Goal: Task Accomplishment & Management: Use online tool/utility

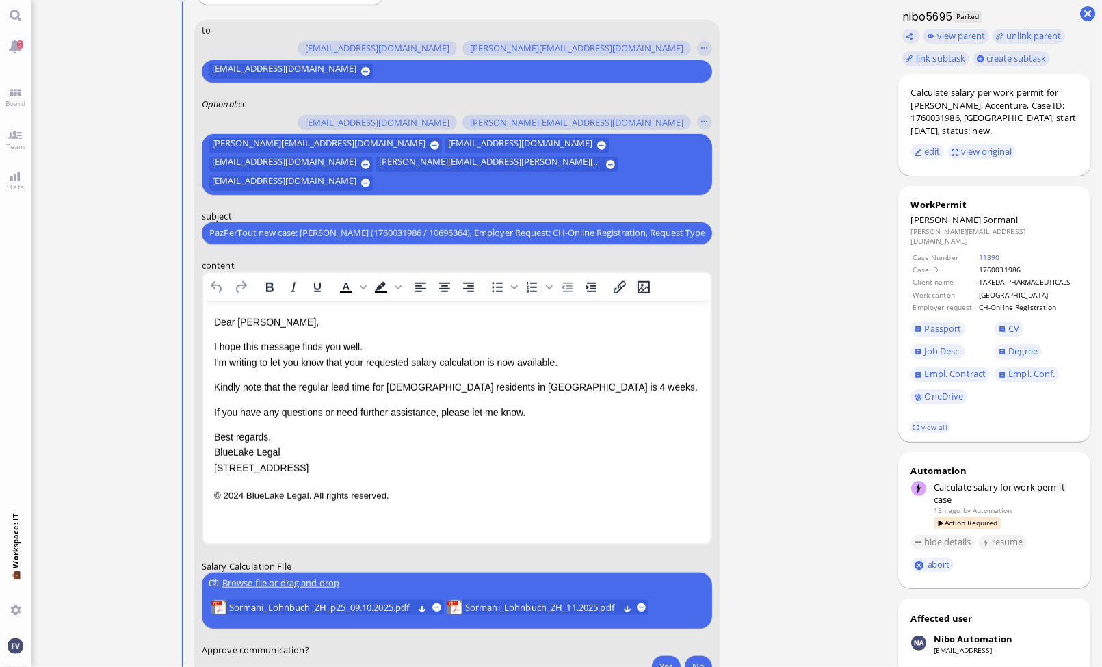
scroll to position [-136, 0]
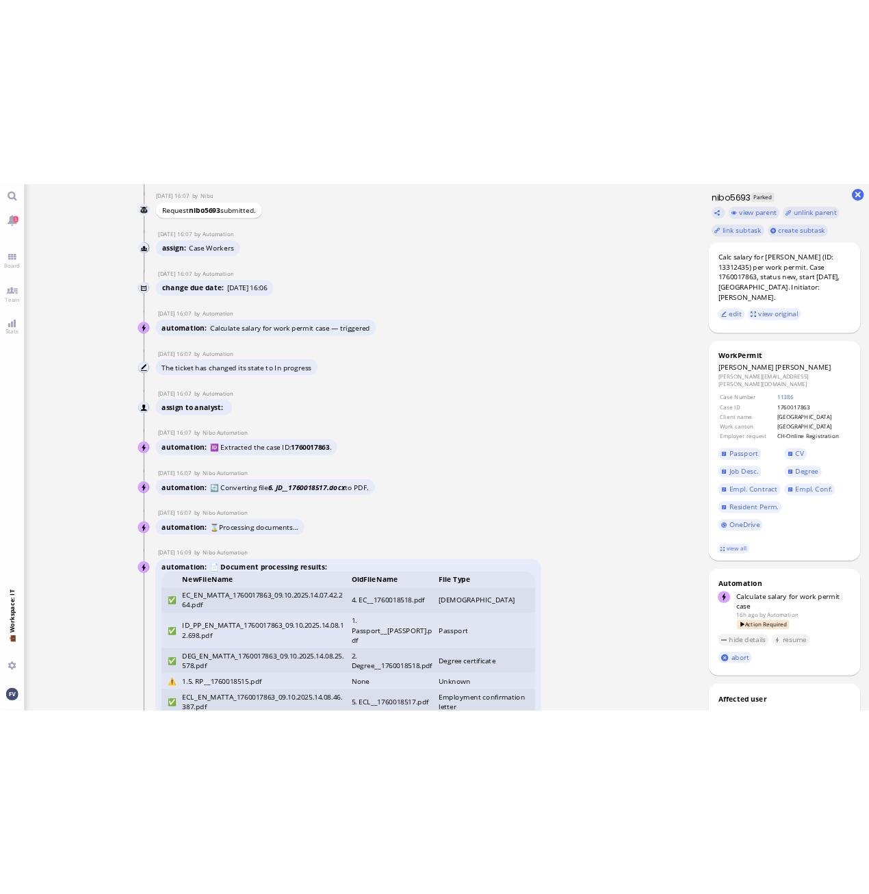
scroll to position [-4561, 0]
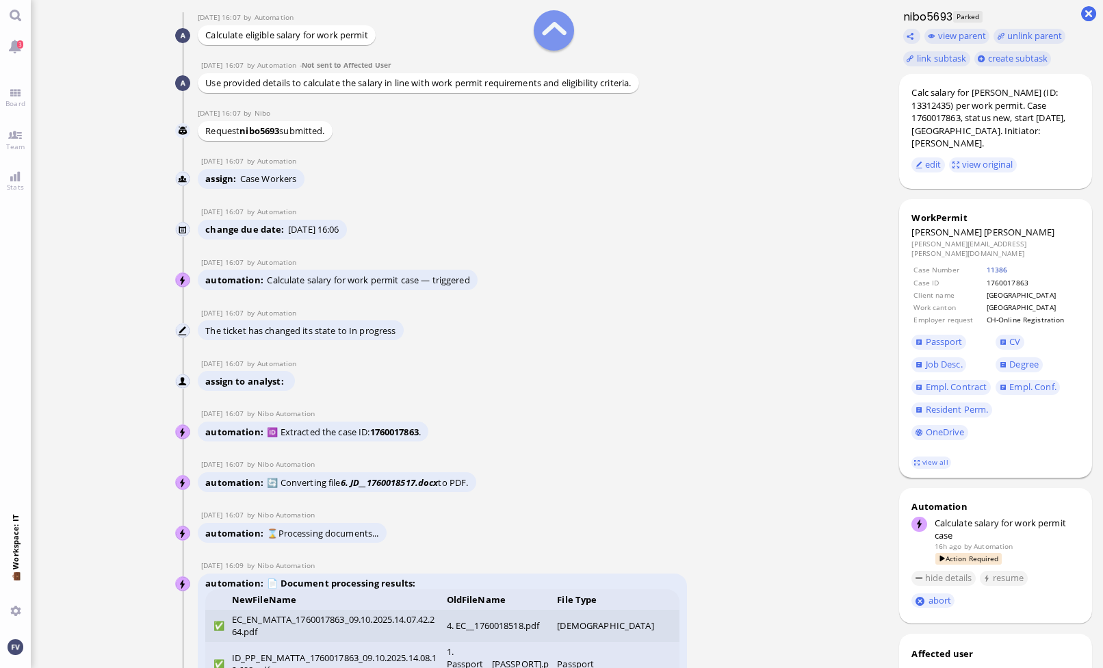
click at [1000, 265] on link "11386" at bounding box center [997, 270] width 21 height 10
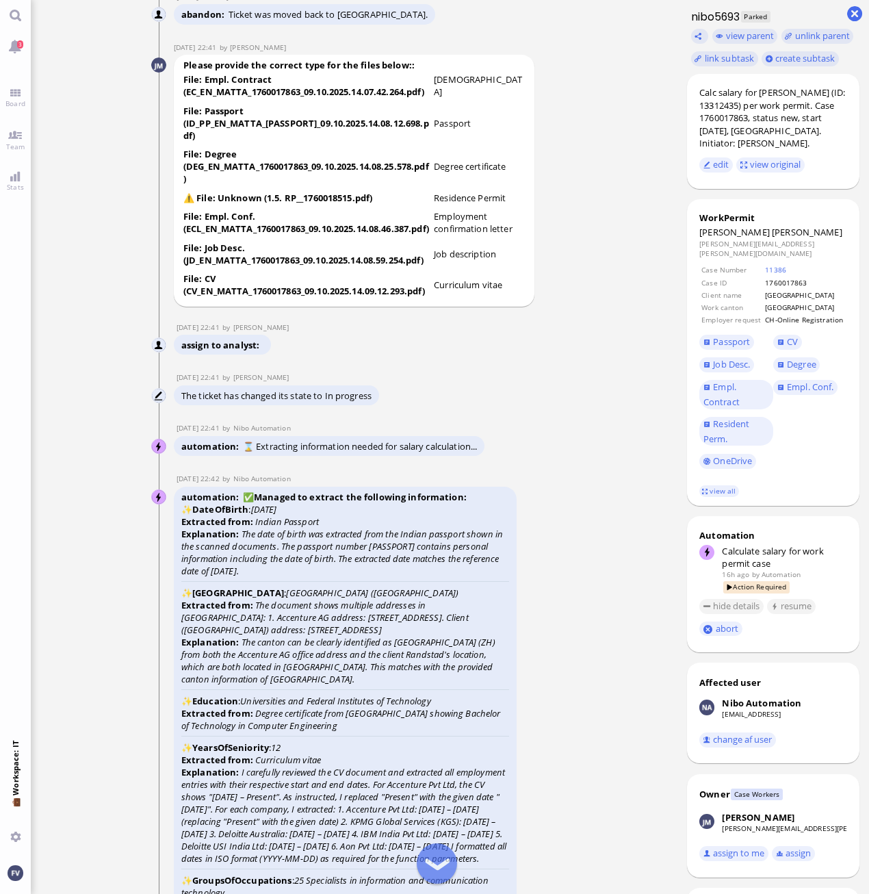
scroll to position [-3969, 0]
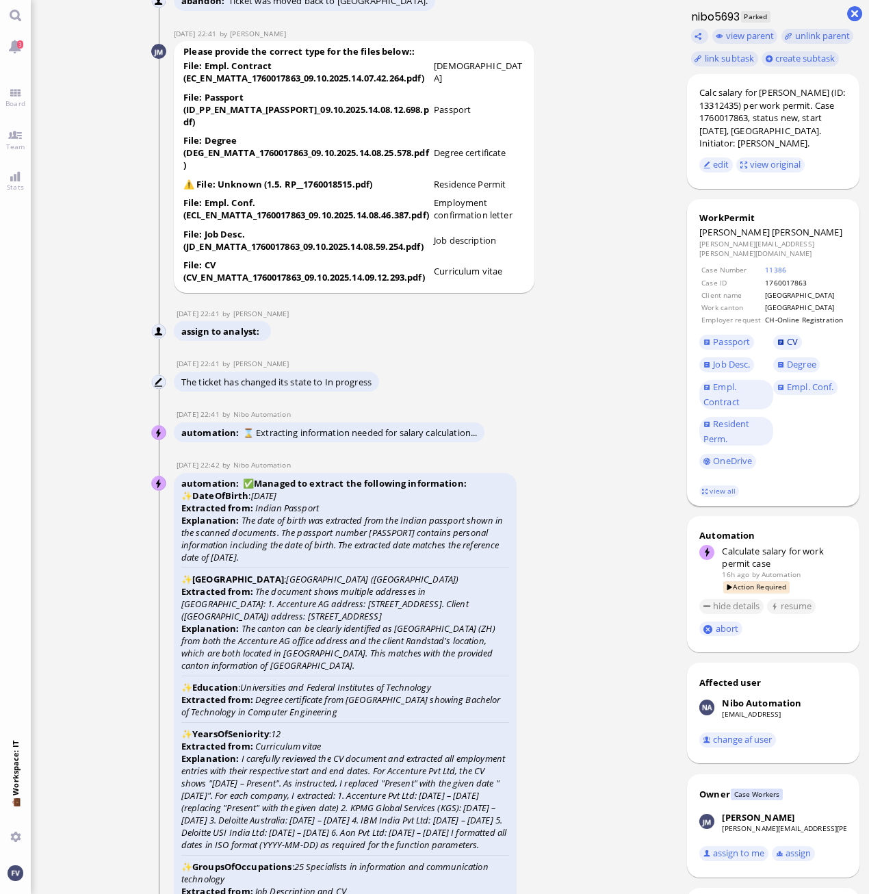
click at [792, 337] on span "CV" at bounding box center [792, 341] width 11 height 12
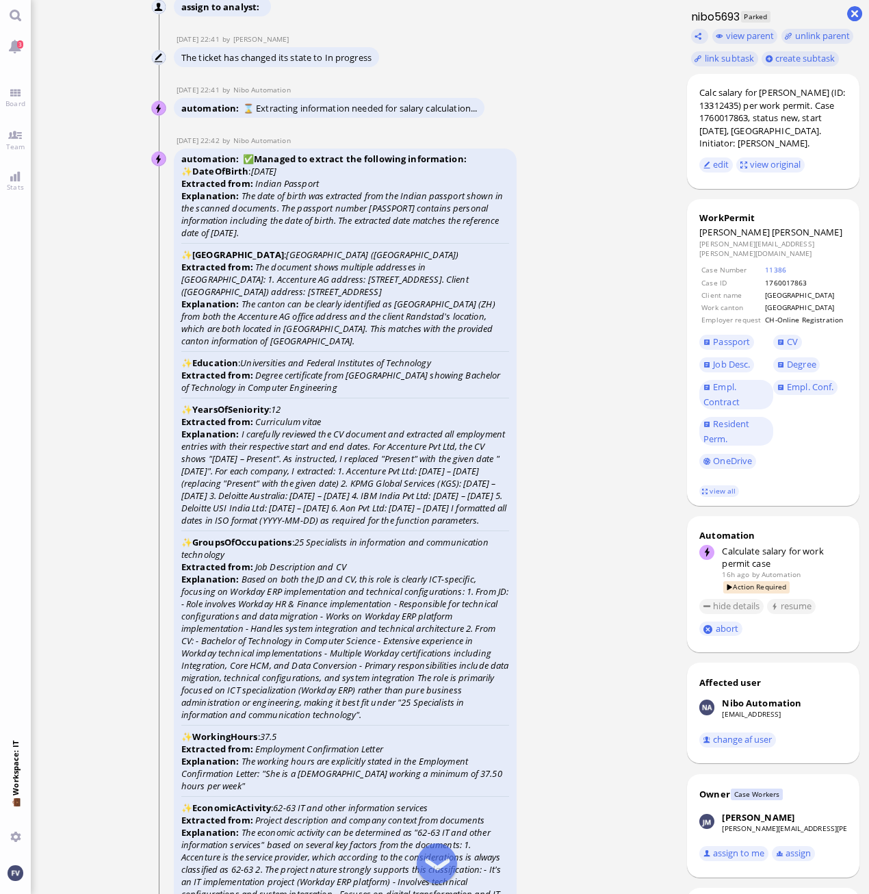
scroll to position [-3643, 0]
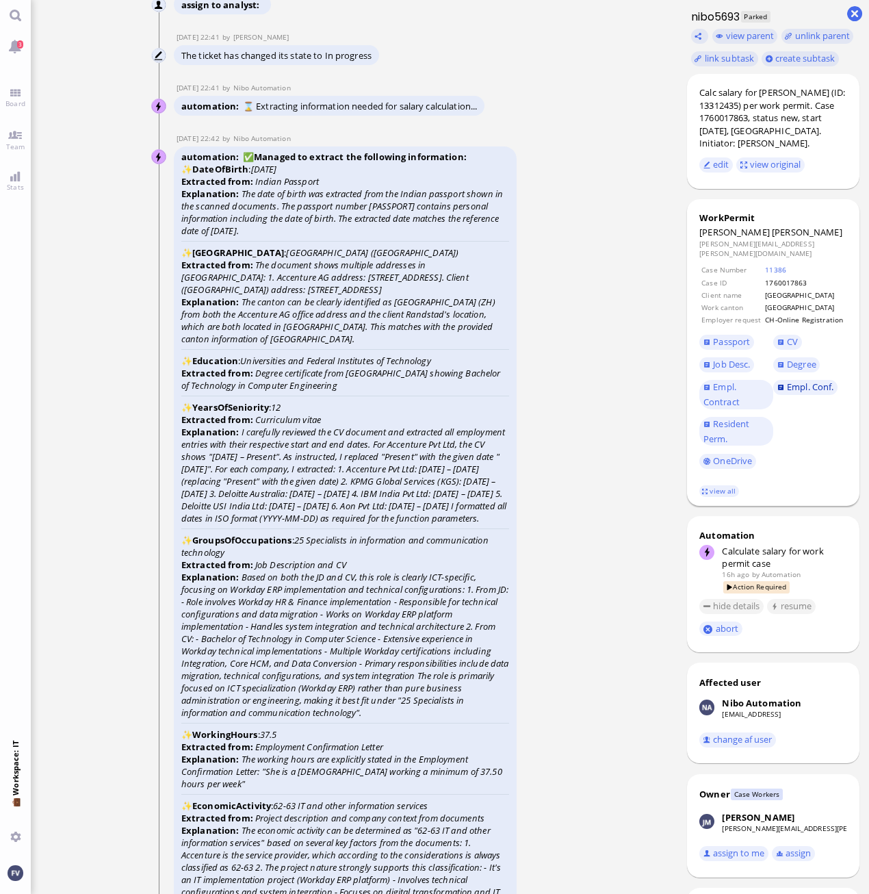
click at [817, 380] on span "Empl. Conf." at bounding box center [810, 386] width 47 height 12
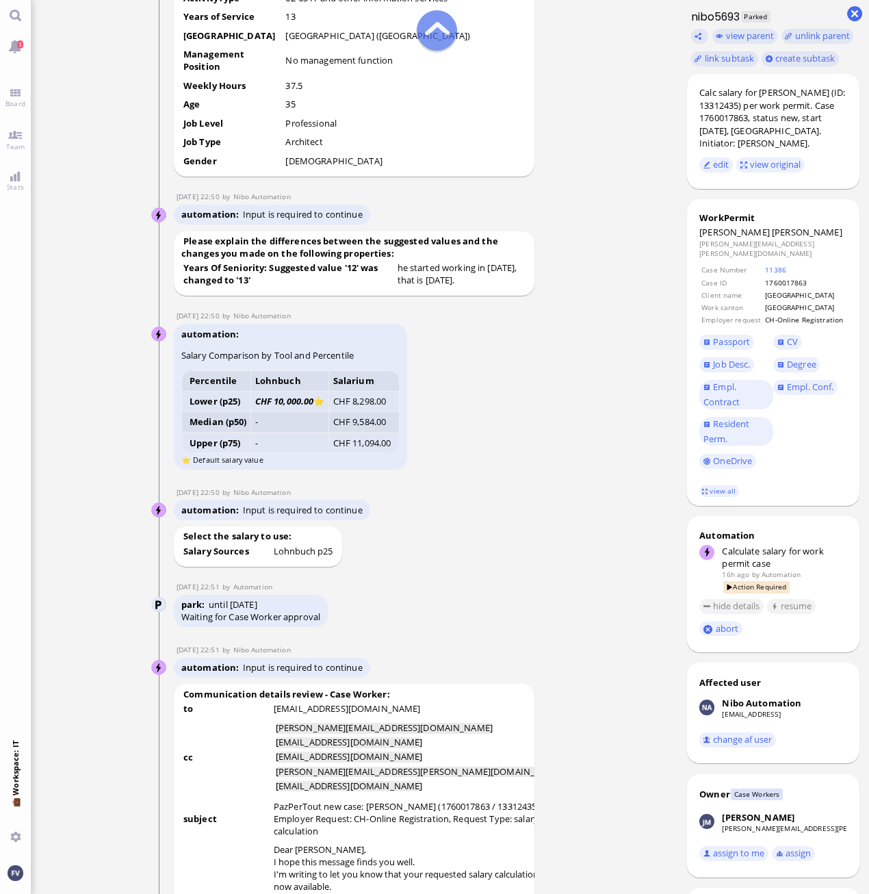
scroll to position [-1390, 0]
click at [526, 497] on conversation-line "09 Oct 22:50 by Nibo Automation Nibo Automation automation Input is required to…" at bounding box center [354, 506] width 406 height 36
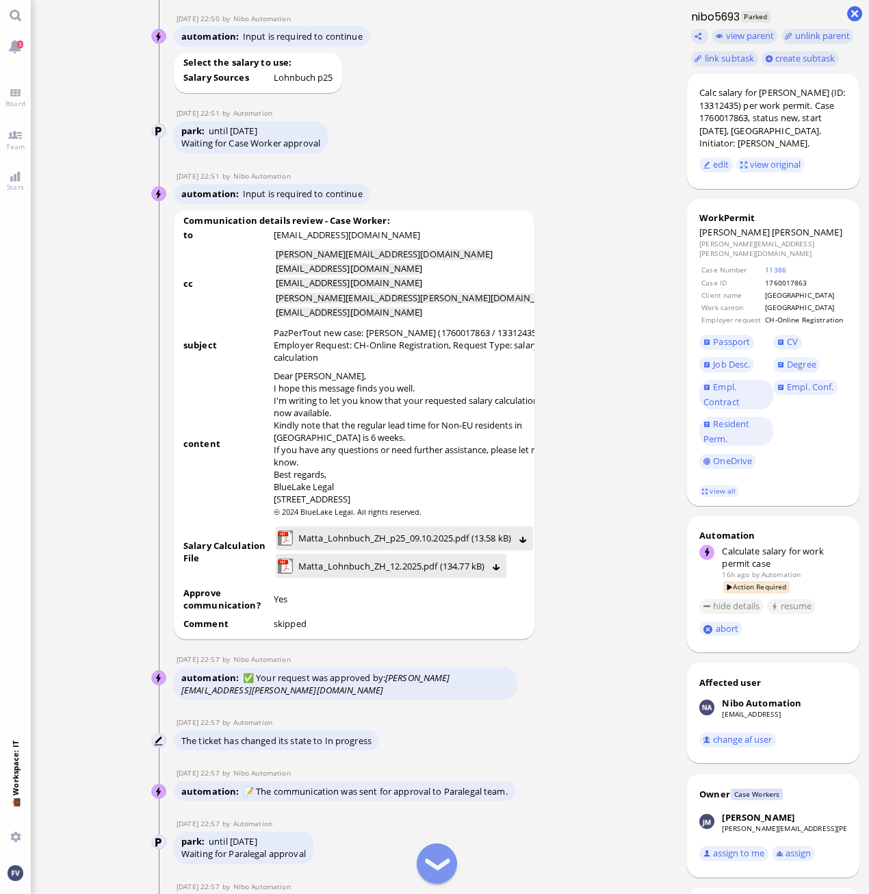
scroll to position [-916, 0]
click at [107, 667] on ticket "09 Oct 16:07 by Automation Automation Calculate eligible salary for work permit…" at bounding box center [354, 447] width 647 height 894
click at [731, 358] on span "Job Desc." at bounding box center [731, 364] width 37 height 12
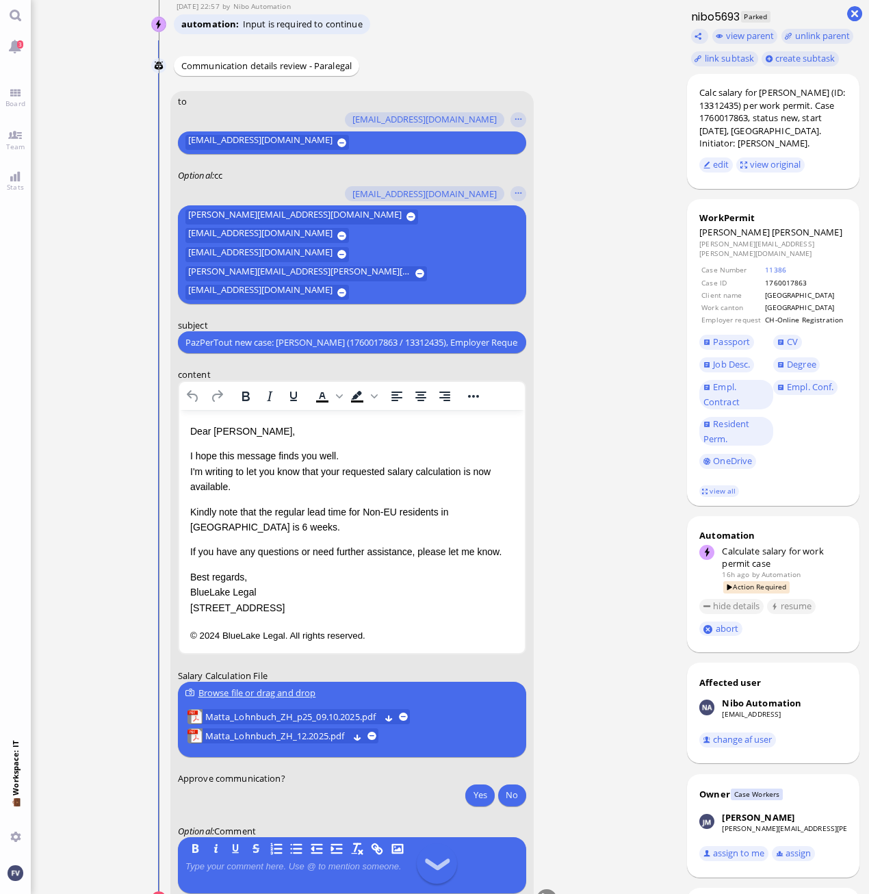
scroll to position [0, 0]
click at [347, 450] on p "I hope this message finds you well. I'm writing to let you know that your reque…" at bounding box center [352, 470] width 324 height 46
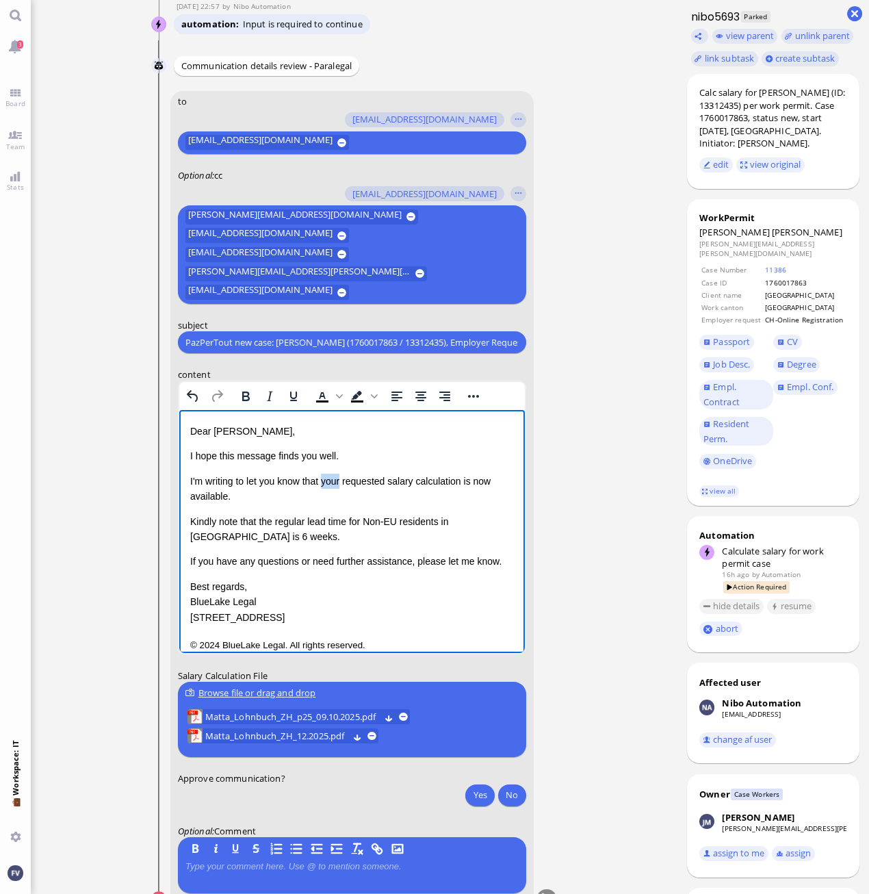
drag, startPoint x: 324, startPoint y: 477, endPoint x: 342, endPoint y: 484, distance: 19.3
click at [342, 484] on p "I'm writing to let you know that your requested salary calculation is now avail…" at bounding box center [352, 488] width 324 height 31
click at [458, 480] on p "I'm writing to let you know that the requested salary calculation is now availa…" at bounding box center [352, 488] width 324 height 31
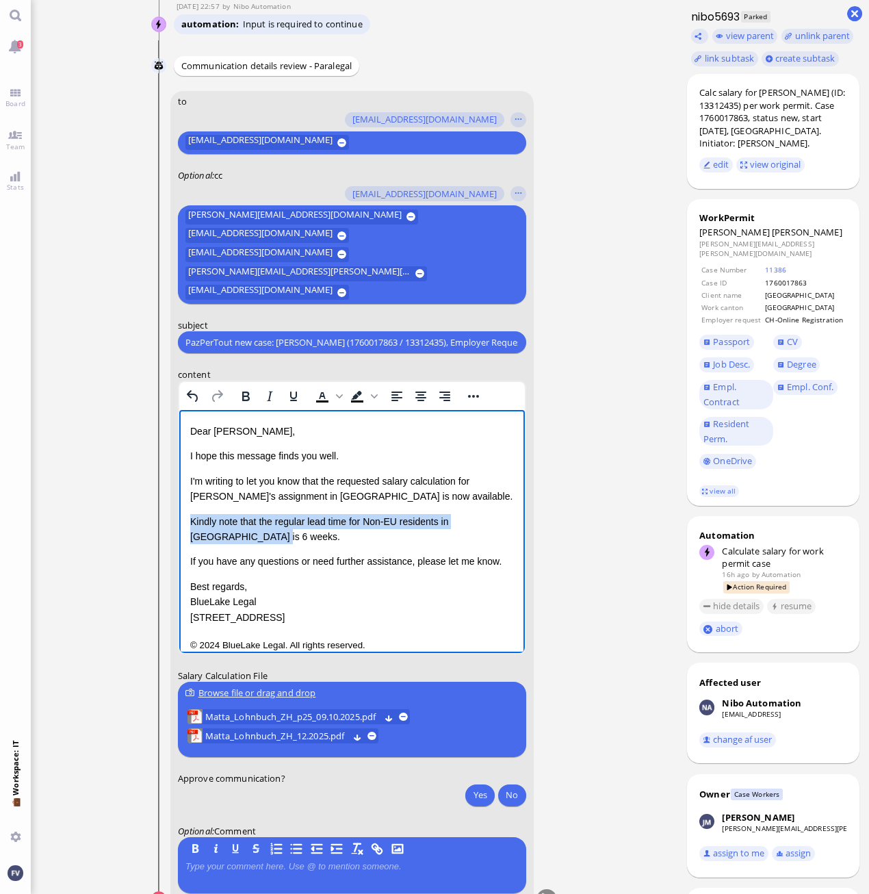
drag, startPoint x: 266, startPoint y: 543, endPoint x: 185, endPoint y: 521, distance: 83.5
click at [185, 521] on html "Dear Lucio, I hope this message finds you well. I'm writing to let you know tha…" at bounding box center [352, 537] width 346 height 257
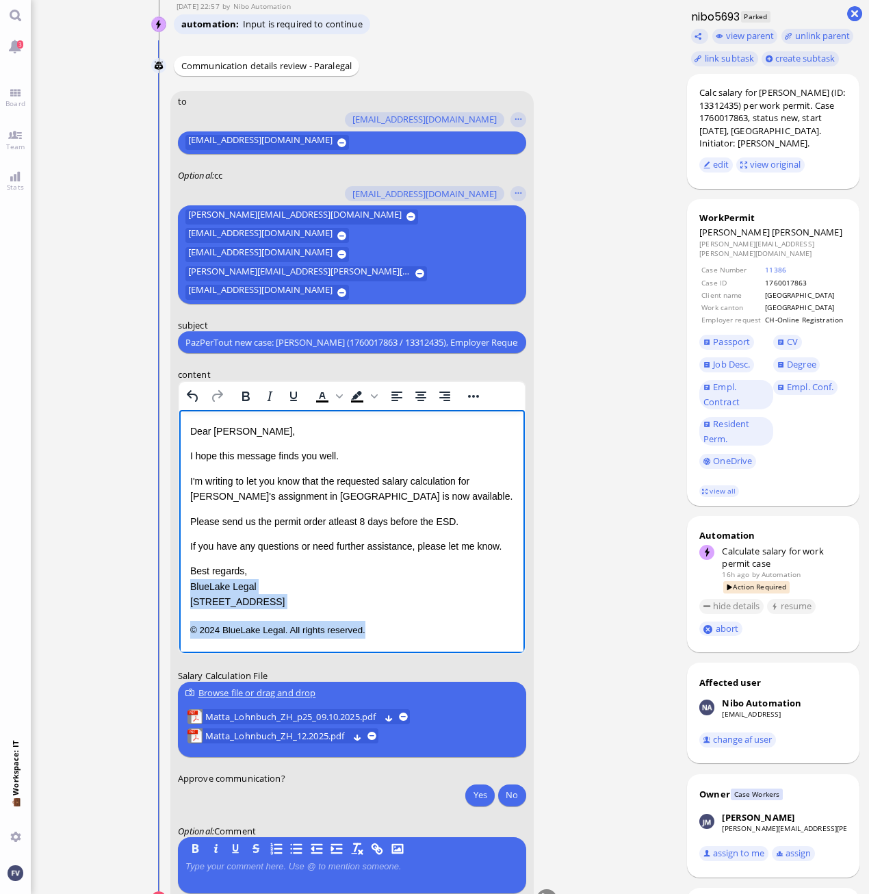
drag, startPoint x: 387, startPoint y: 629, endPoint x: 183, endPoint y: 579, distance: 209.9
click at [183, 579] on html "Dear Lucio, I hope this message finds you well. I'm writing to let you know tha…" at bounding box center [352, 530] width 346 height 242
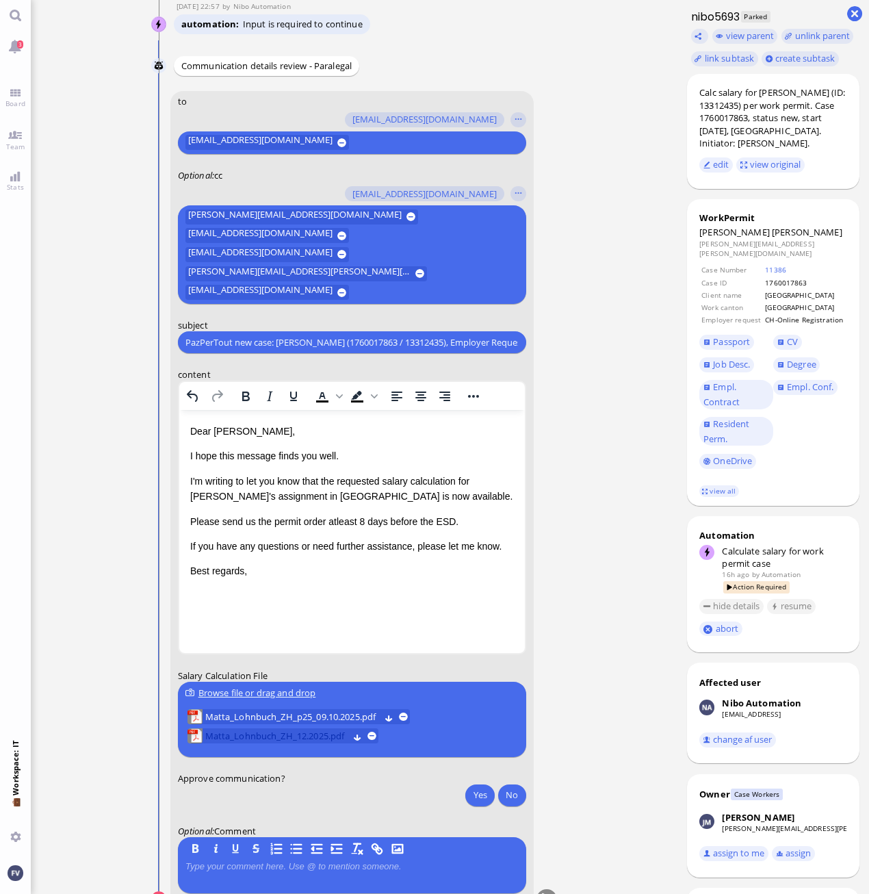
click at [307, 667] on span "Matta_Lohnbuch_ZH_12.2025.pdf" at bounding box center [276, 735] width 143 height 15
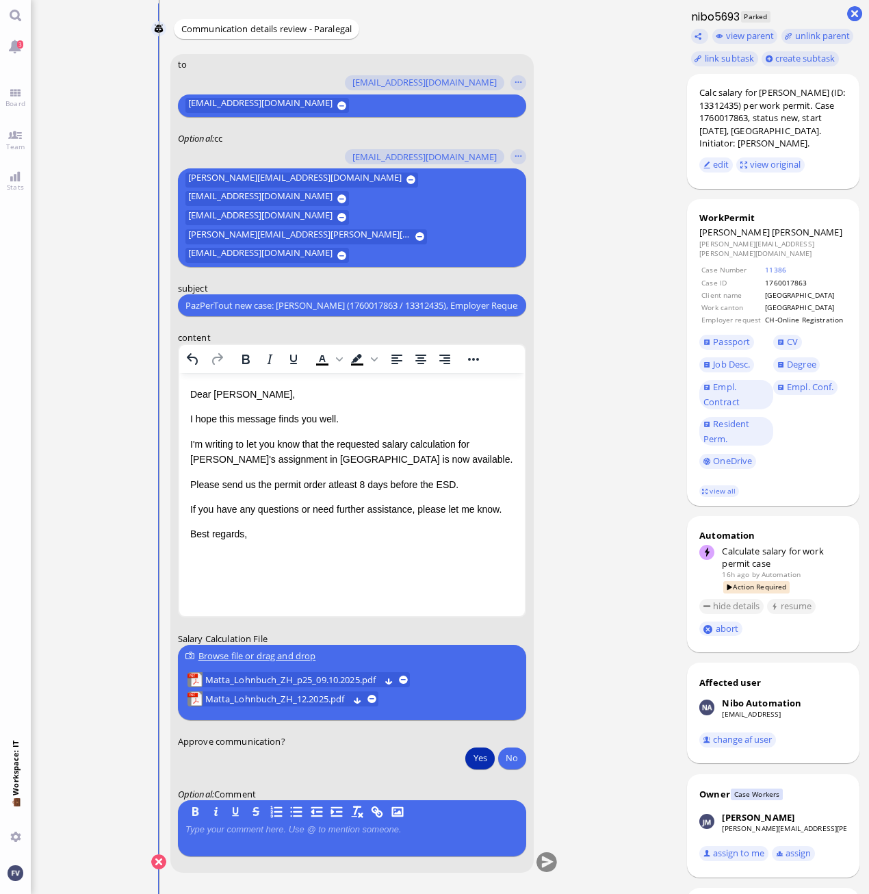
click at [476, 667] on button "Yes" at bounding box center [479, 758] width 29 height 22
click at [545, 667] on button "submit" at bounding box center [546, 862] width 21 height 21
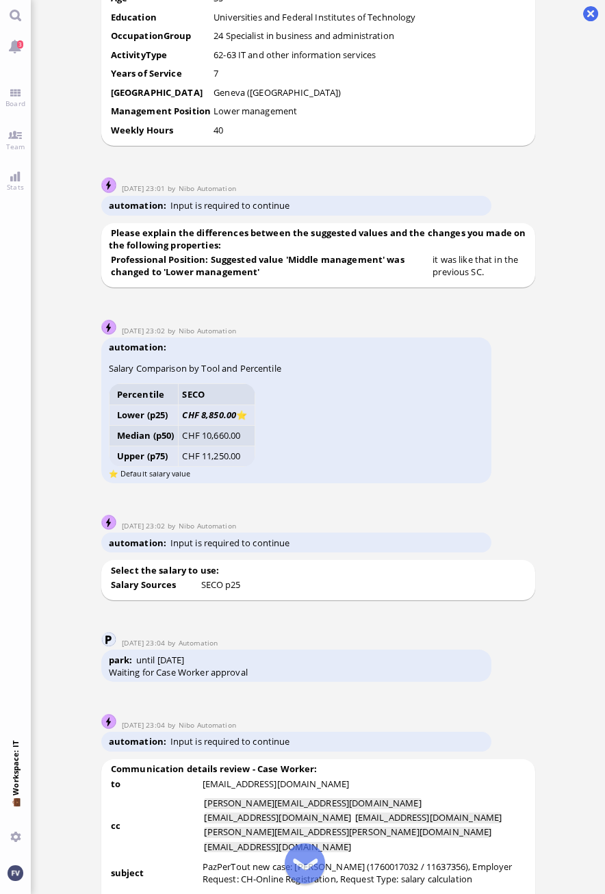
scroll to position [-1482, 0]
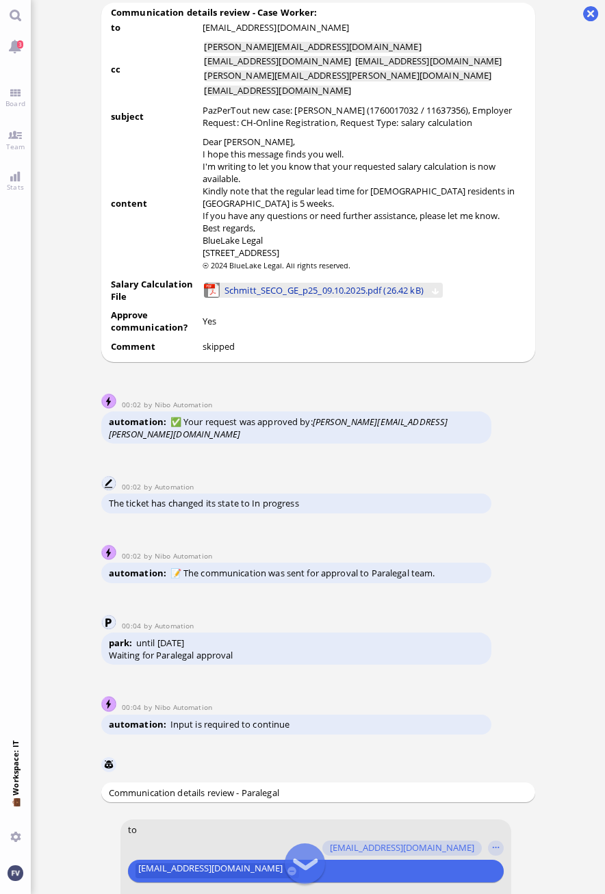
click at [300, 298] on span "Schmitt_SECO_GE_p25_09.10.2025.pdf (26.42 kB)" at bounding box center [323, 290] width 199 height 15
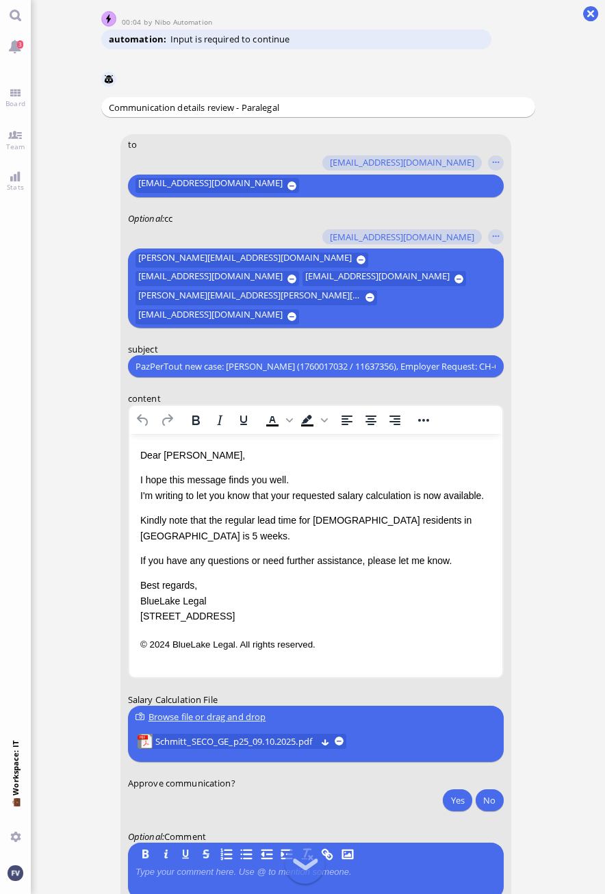
scroll to position [-42, 0]
click at [137, 493] on html "Dear Lucio, I hope this message finds you well. I'm writing to let you know tha…" at bounding box center [315, 550] width 373 height 232
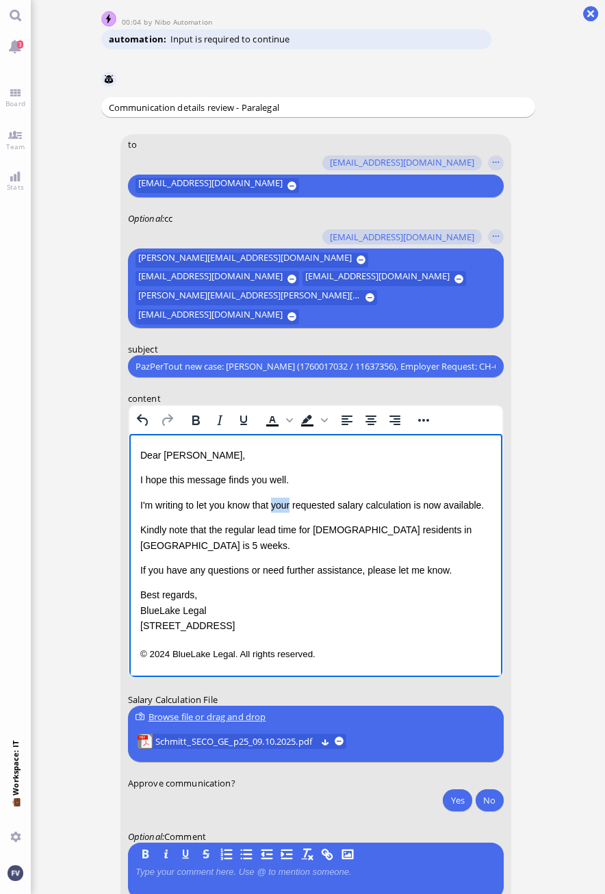
drag, startPoint x: 274, startPoint y: 504, endPoint x: 294, endPoint y: 505, distance: 19.9
click at [294, 505] on p "I'm writing to let you know that your requested salary calculation is now avail…" at bounding box center [315, 504] width 351 height 15
click at [408, 502] on p "I'm writing to let you know that the requested salary calculation is now availa…" at bounding box center [315, 504] width 351 height 15
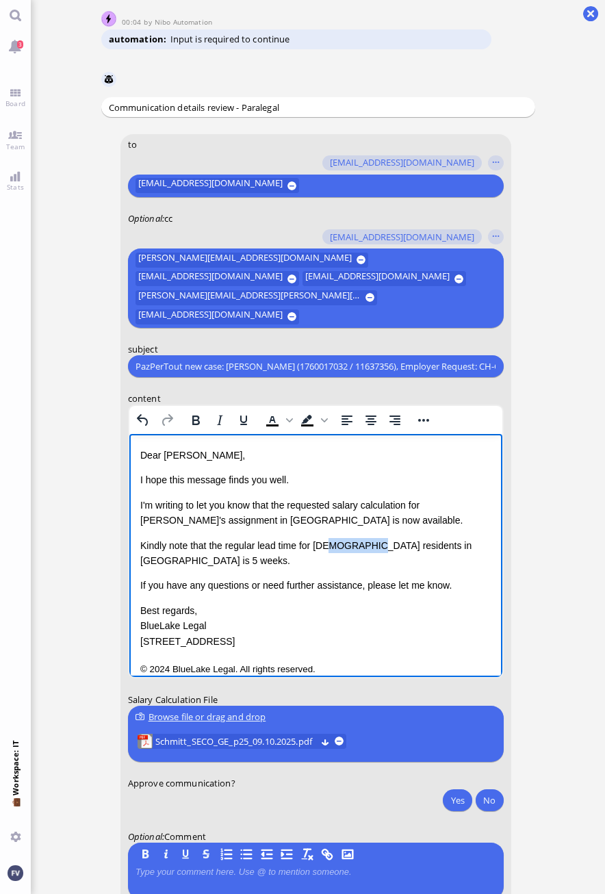
drag, startPoint x: 327, startPoint y: 547, endPoint x: 366, endPoint y: 549, distance: 39.0
click at [366, 549] on span "Kindly note that the regular lead time for EU residents in Geneva is 5 weeks." at bounding box center [305, 553] width 331 height 26
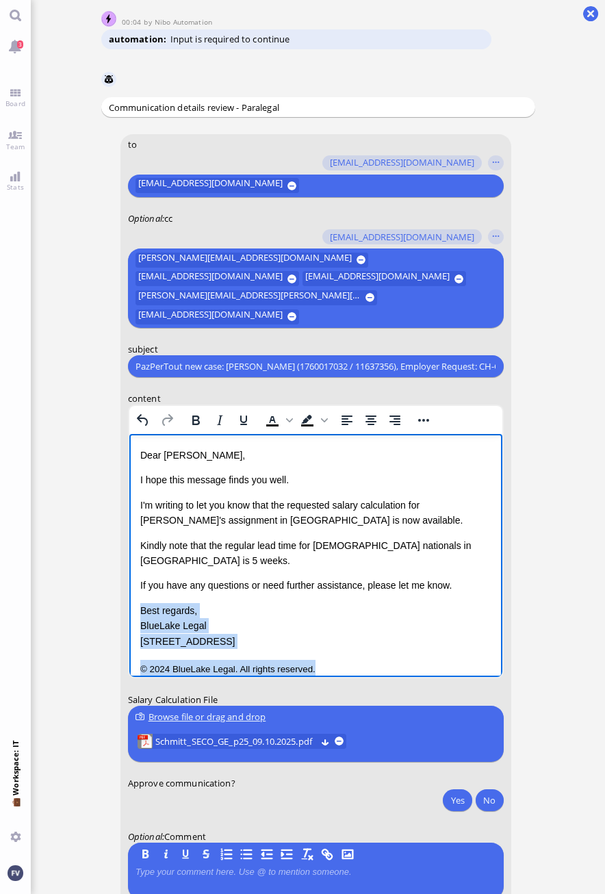
drag, startPoint x: 322, startPoint y: 657, endPoint x: 129, endPoint y: 588, distance: 204.7
click at [129, 588] on html "Dear Lucio, I hope this message finds you well. I'm writing to let you know tha…" at bounding box center [315, 562] width 373 height 257
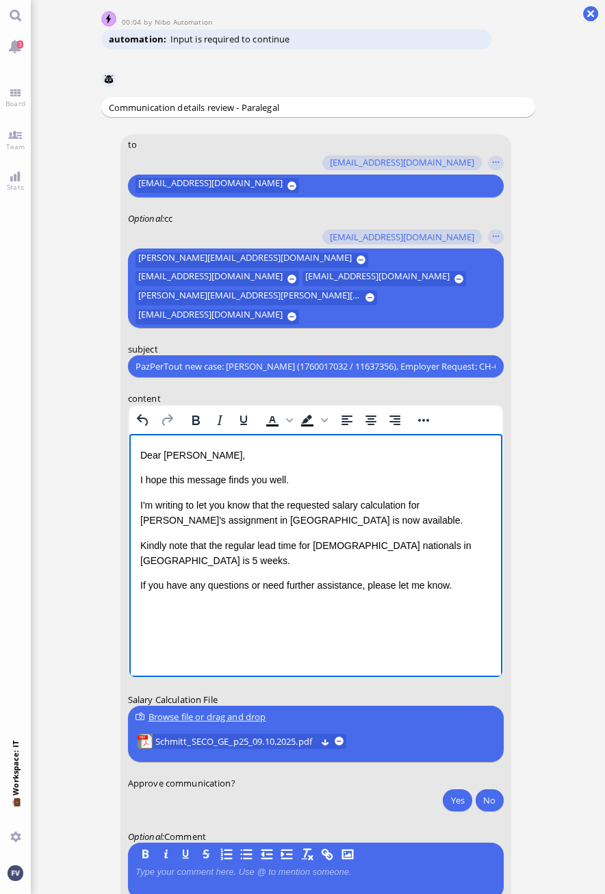
click at [202, 612] on html "Dear Lucio, I hope this message finds you well. I'm writing to let you know tha…" at bounding box center [315, 534] width 373 height 201
click at [174, 578] on p "If you have any questions or need further assistance, please let me know." at bounding box center [315, 585] width 351 height 15
click at [448, 578] on p "If you have any questions or need further assistance, please let me know." at bounding box center [315, 585] width 351 height 15
drag, startPoint x: 214, startPoint y: 632, endPoint x: 135, endPoint y: 619, distance: 79.8
click at [135, 620] on html "Dear Lucio, I hope this message finds you well. I'm writing to let you know tha…" at bounding box center [315, 547] width 373 height 226
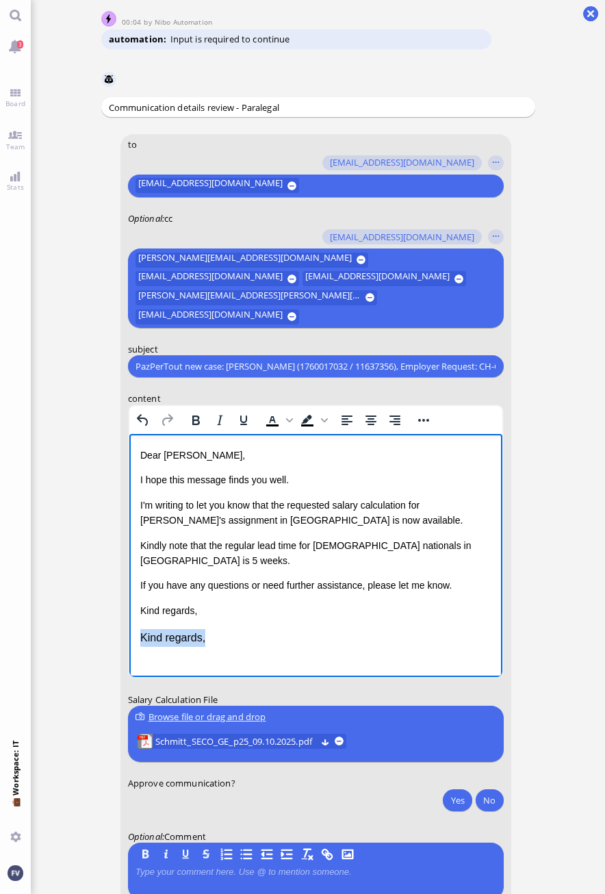
drag, startPoint x: 210, startPoint y: 622, endPoint x: 118, endPoint y: 623, distance: 91.7
click at [129, 623] on html "Dear Lucio, I hope this message finds you well. I'm writing to let you know tha…" at bounding box center [315, 547] width 373 height 226
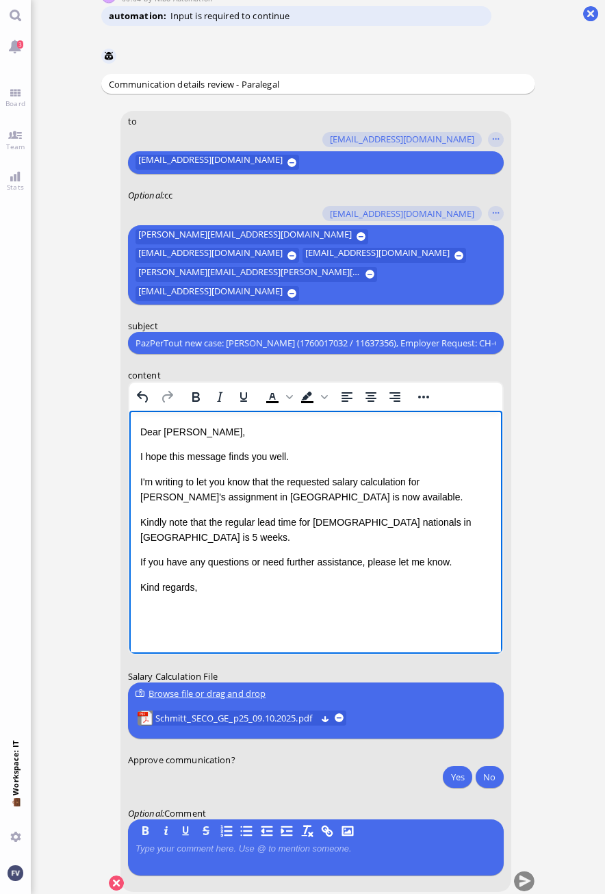
scroll to position [0, 0]
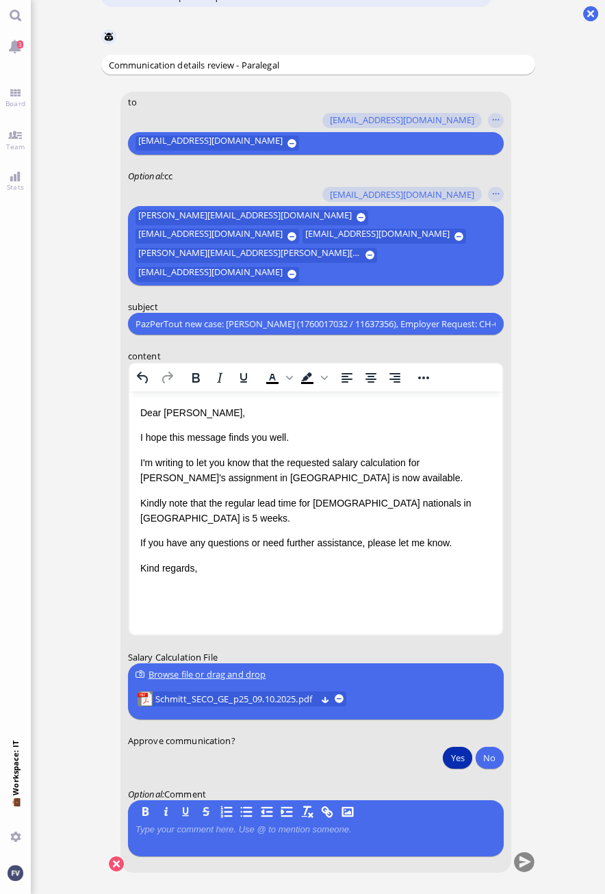
click at [461, 753] on button "Yes" at bounding box center [457, 758] width 29 height 22
click at [537, 857] on nitautoscroll "09 Oct 15:46 by Automation Automation Calculate eligible salary for work permit…" at bounding box center [318, 447] width 452 height 894
click at [521, 866] on button "submit" at bounding box center [523, 862] width 21 height 21
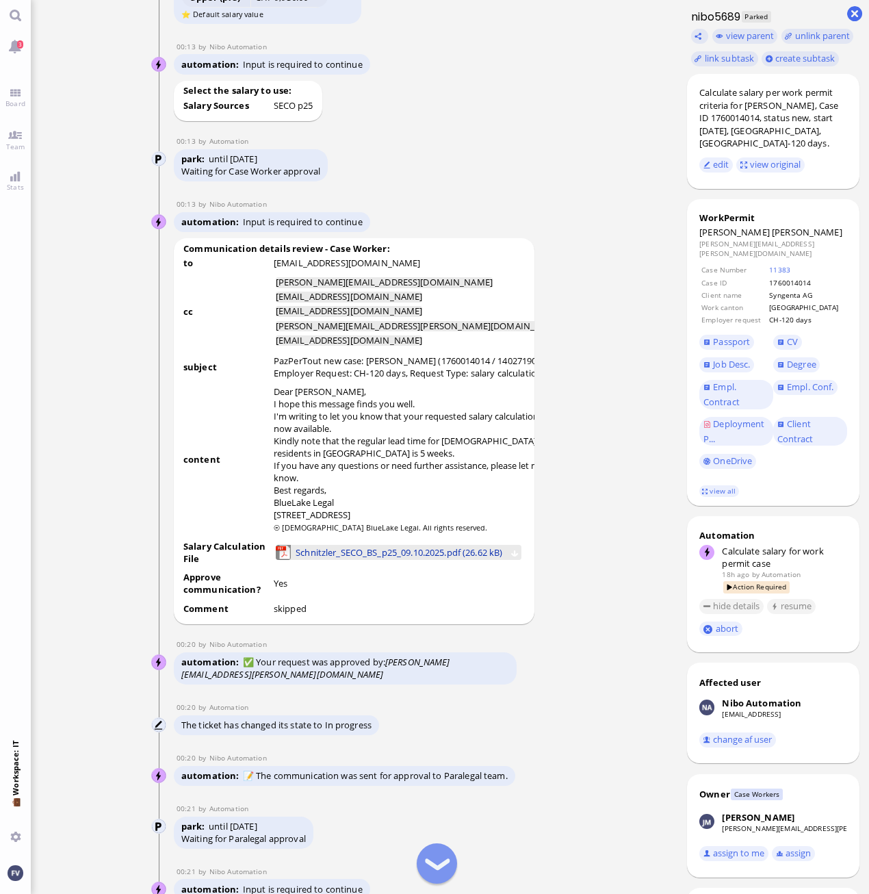
scroll to position [-882, 0]
click at [352, 558] on span "Schnitzler_SECO_BS_p25_09.10.2025.pdf (26.62 kB)" at bounding box center [399, 552] width 207 height 15
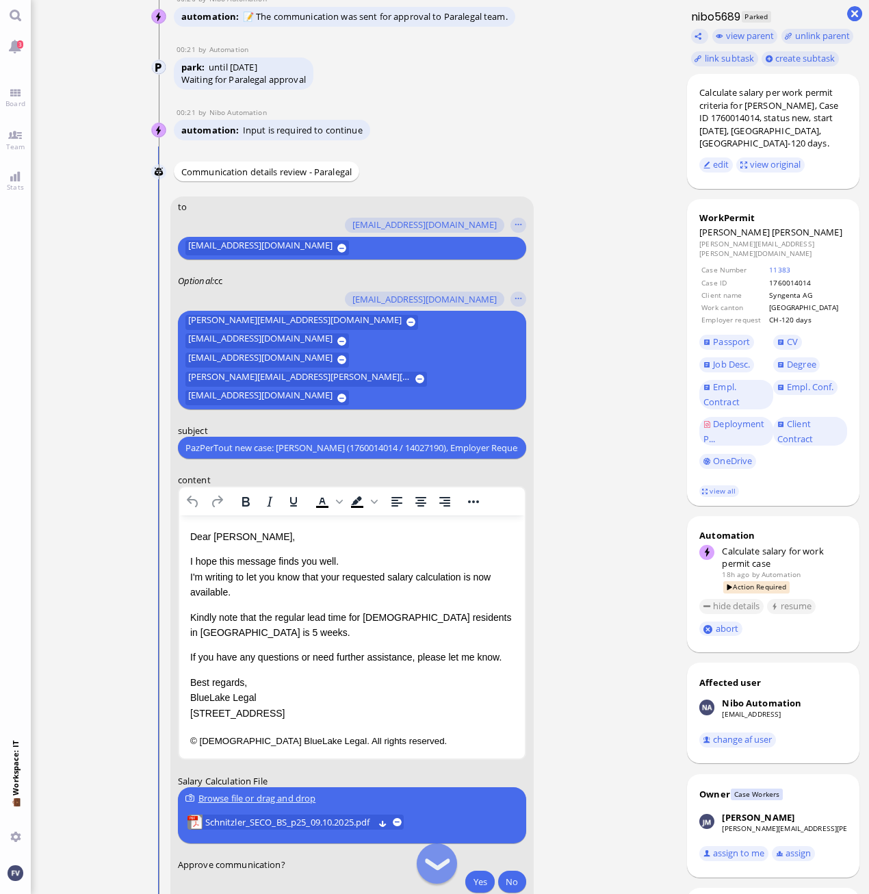
scroll to position [-123, 0]
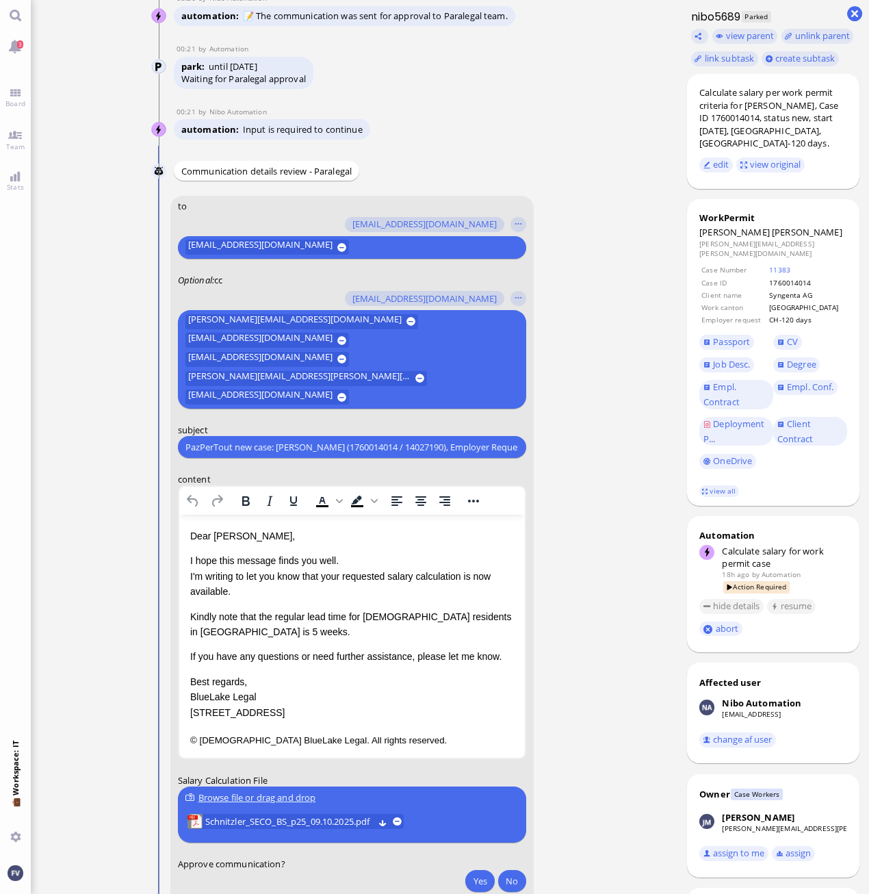
click at [343, 560] on p "I hope this message finds you well. I'm writing to let you know that your reque…" at bounding box center [352, 576] width 324 height 46
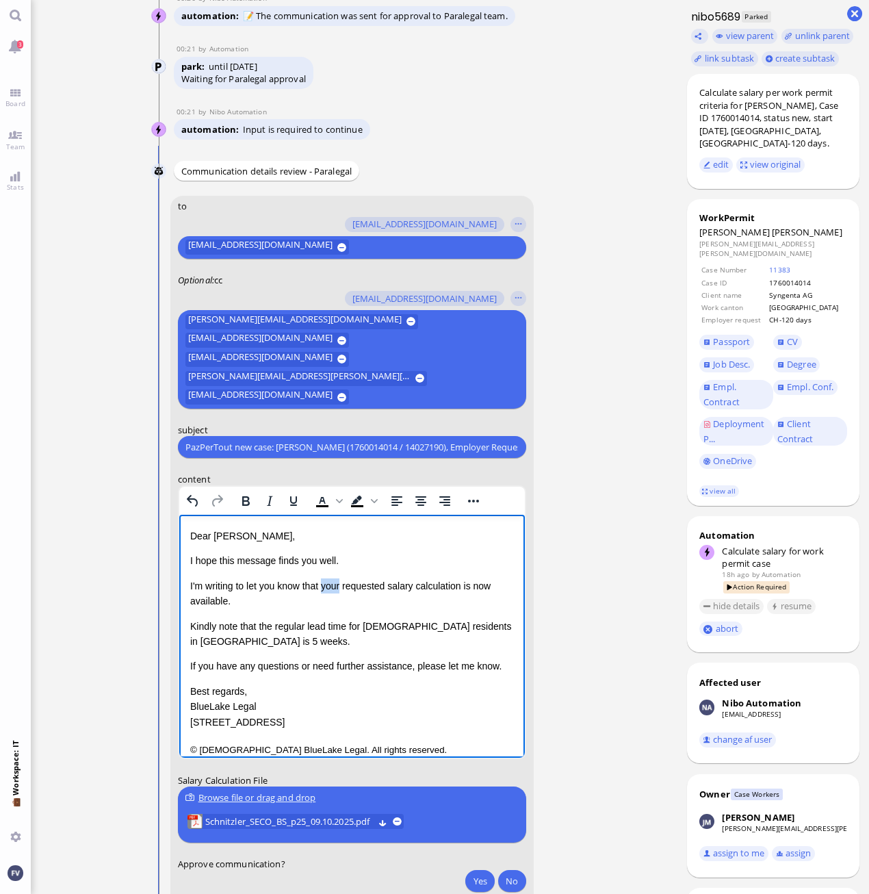
drag, startPoint x: 325, startPoint y: 588, endPoint x: 343, endPoint y: 590, distance: 17.8
click at [343, 590] on p "I'm writing to let you know that your requested salary calculation is now avail…" at bounding box center [352, 593] width 324 height 31
click at [460, 583] on p "I'm writing to let you know that the requested salary calculation is now availa…" at bounding box center [352, 593] width 324 height 31
drag, startPoint x: 241, startPoint y: 625, endPoint x: 259, endPoint y: 628, distance: 18.0
click at [259, 628] on span "Kindly note that the regular lead time for EU residents in Basel is 5 weeks." at bounding box center [350, 634] width 321 height 26
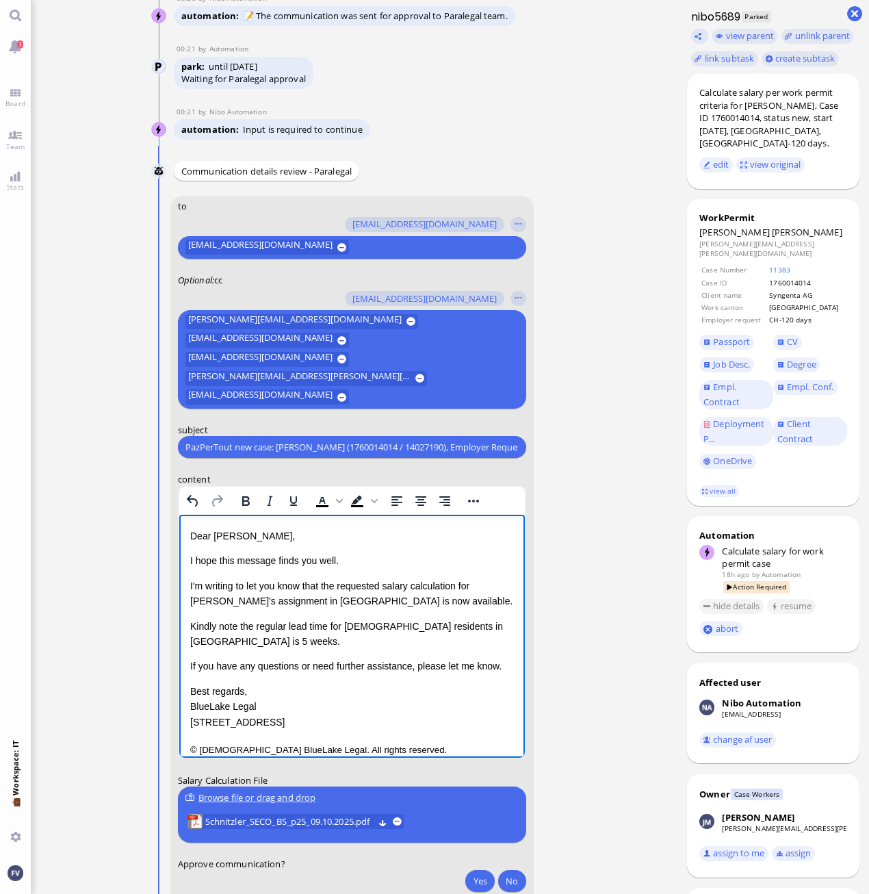
click at [330, 625] on span "Kindly note the regular lead time for EU residents in Basel is 5 weeks." at bounding box center [346, 634] width 313 height 26
drag, startPoint x: 406, startPoint y: 625, endPoint x: 444, endPoint y: 634, distance: 39.2
click at [444, 634] on p "Kindly note the regular lead time of 4 weeks for EU residents in Basel is 5 wee…" at bounding box center [352, 634] width 324 height 31
drag, startPoint x: 480, startPoint y: 624, endPoint x: 213, endPoint y: 645, distance: 267.7
click at [213, 645] on span "Kindly note the regular lead time of 4 weeks for EU nationals in Basel is 5 wee…" at bounding box center [344, 634] width 309 height 26
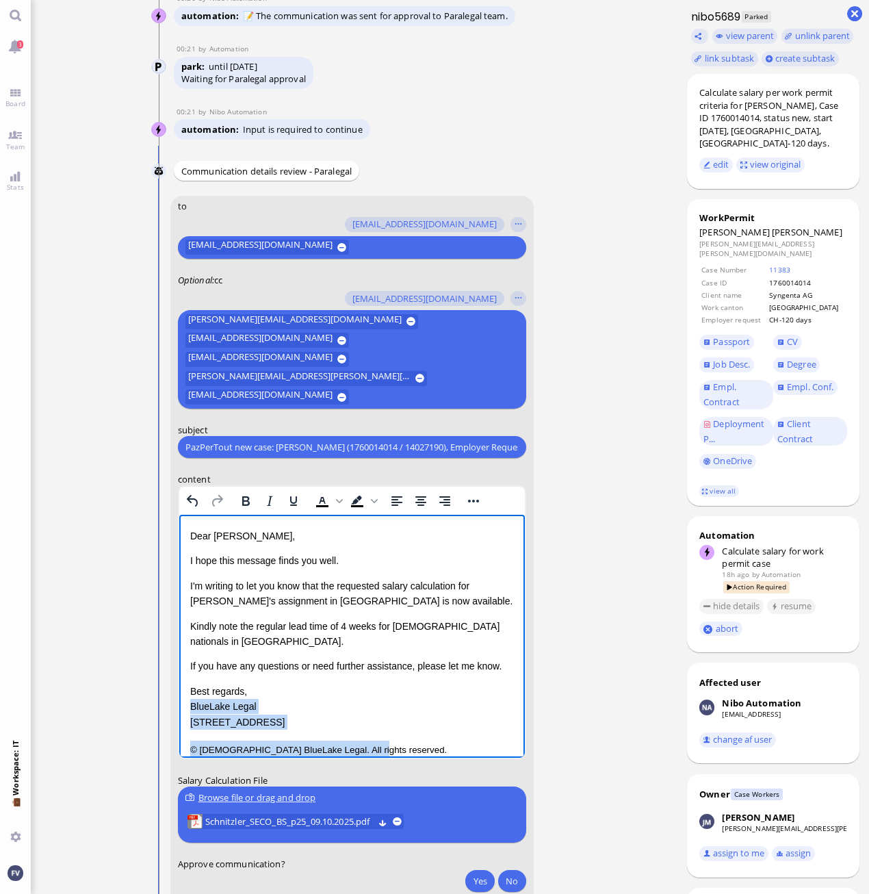
drag, startPoint x: 370, startPoint y: 731, endPoint x: 181, endPoint y: 687, distance: 193.9
click at [181, 687] on html "Dear Lucio, I hope this message finds you well. I'm writing to let you know tha…" at bounding box center [352, 643] width 346 height 257
click at [479, 627] on span "Kindly note the regular lead time of 4 weeks for EU nationals in Basel." at bounding box center [344, 634] width 309 height 26
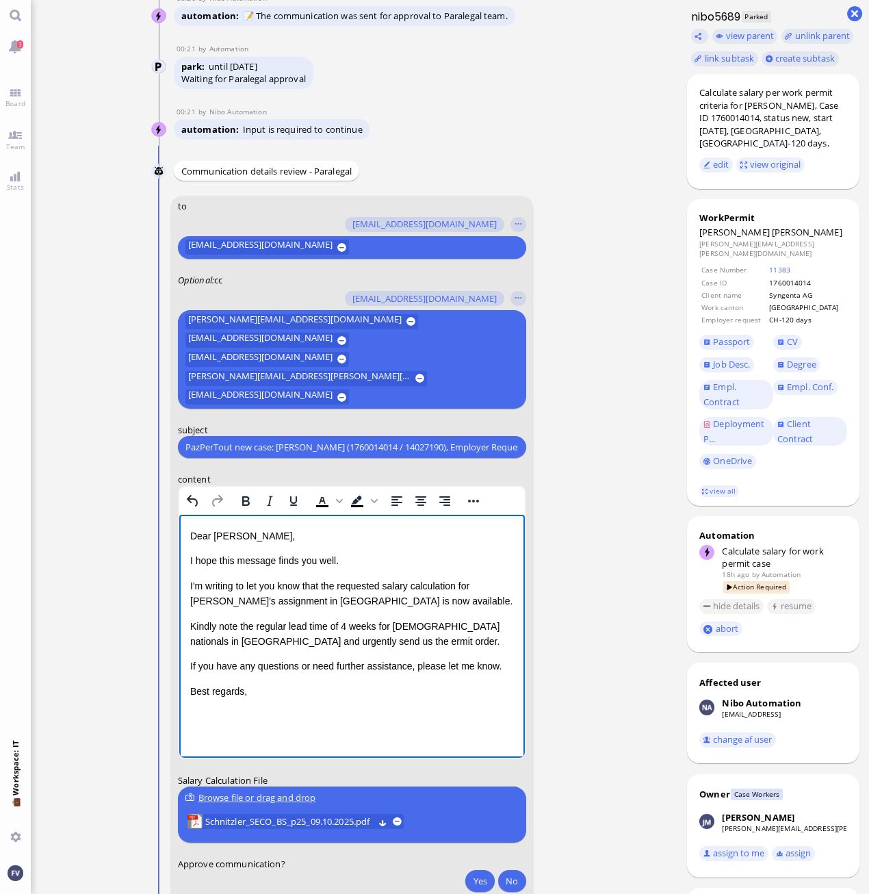
click at [280, 643] on span "Kindly note the regular lead time of 4 weeks for EU nationals in Basel and urge…" at bounding box center [344, 634] width 309 height 26
click at [443, 712] on html "Dear Lucio, I hope this message finds you well. I'm writing to let you know tha…" at bounding box center [352, 614] width 346 height 198
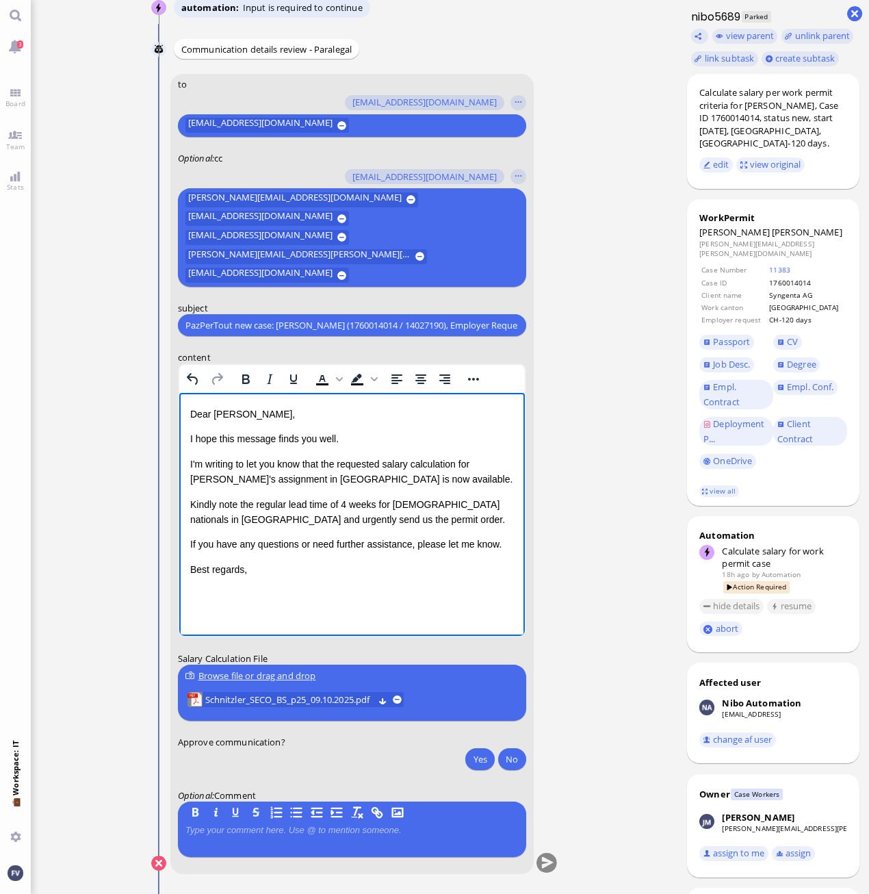
scroll to position [0, 0]
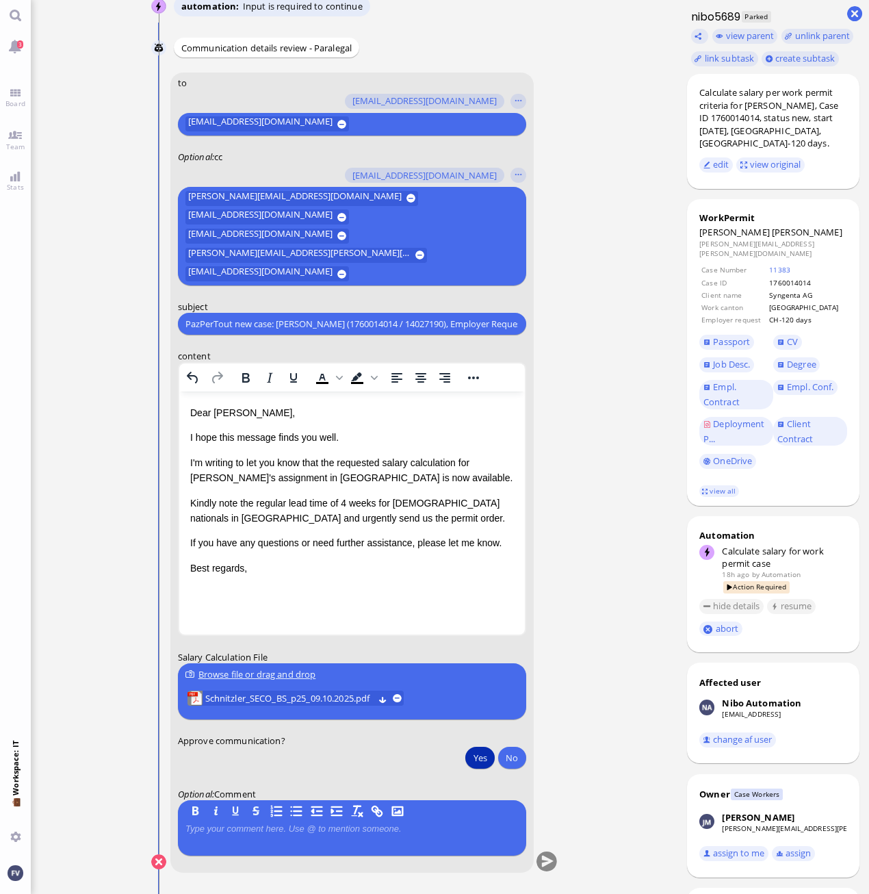
click at [486, 756] on button "Yes" at bounding box center [479, 758] width 29 height 22
click at [545, 864] on button "submit" at bounding box center [546, 862] width 21 height 21
click at [598, 230] on ticket "09 Oct 15:17 by Automation Automation Calculate eligible salary for work permit…" at bounding box center [354, 447] width 647 height 894
